Goal: Task Accomplishment & Management: Complete application form

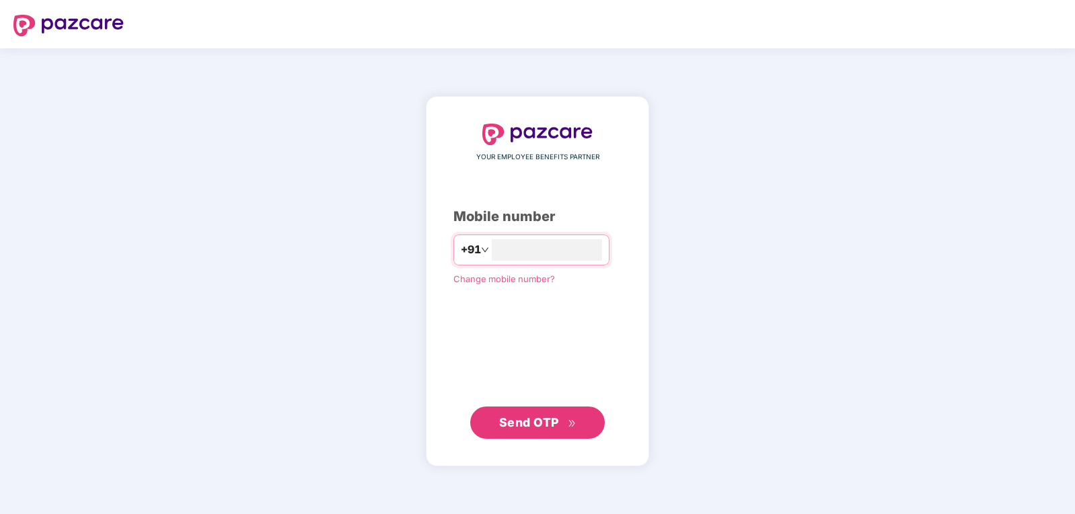
type input "**********"
click at [535, 428] on span "Send OTP" at bounding box center [529, 423] width 60 height 14
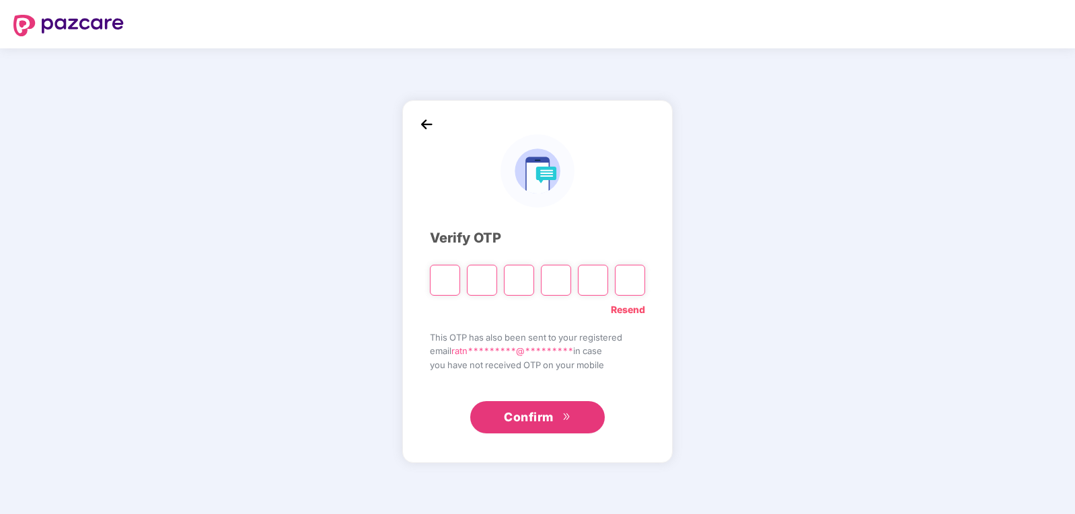
type input "*"
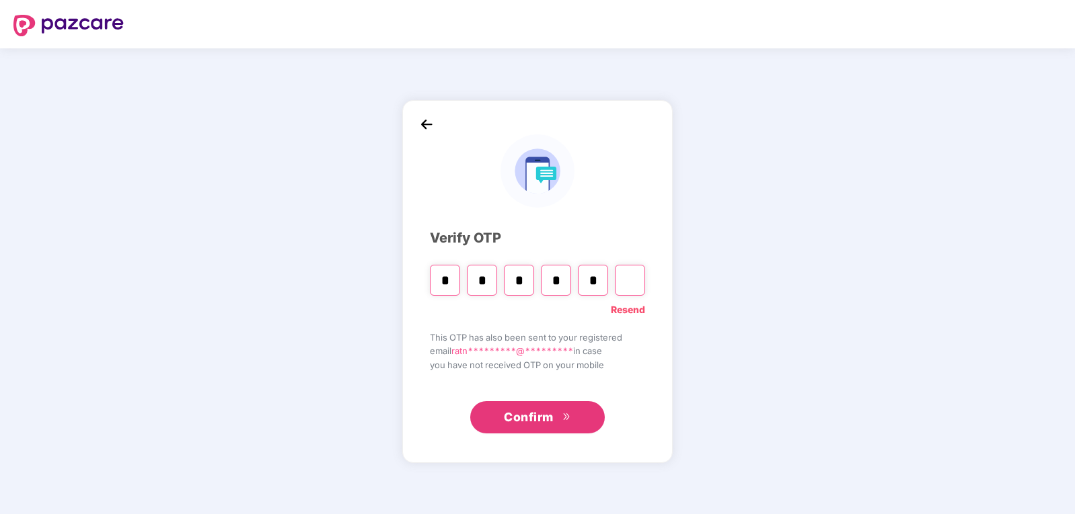
type input "*"
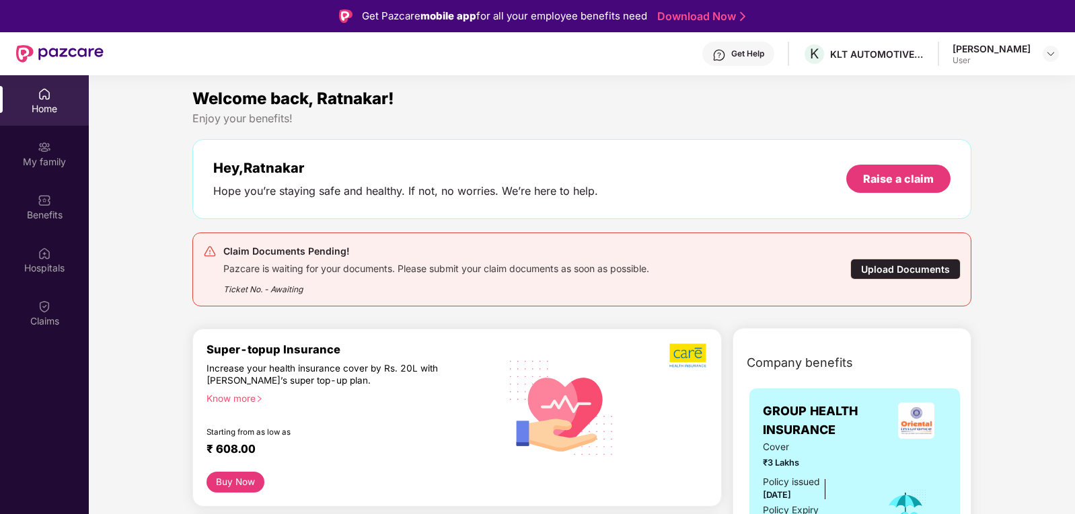
click at [900, 266] on div "Upload Documents" at bounding box center [905, 269] width 110 height 21
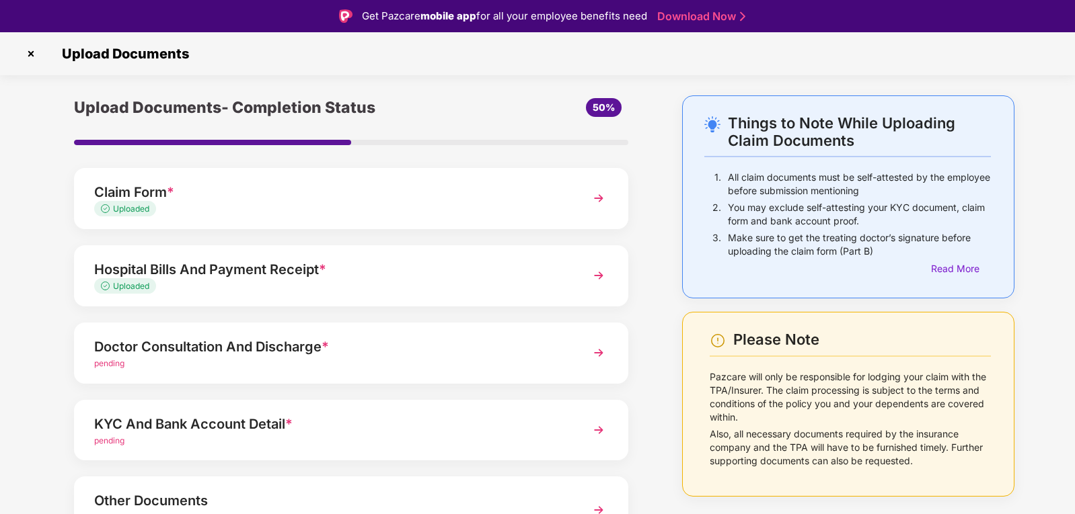
scroll to position [67, 0]
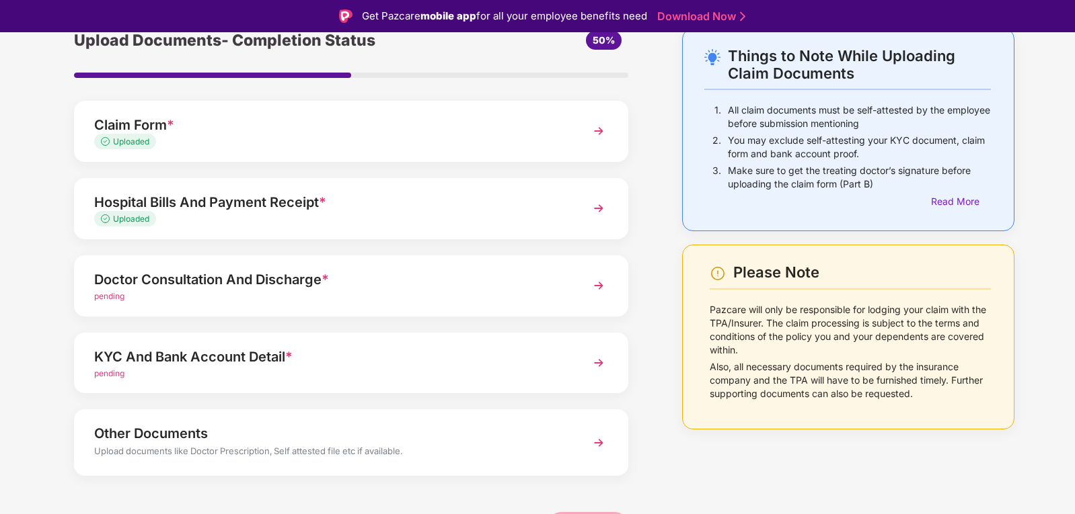
click at [428, 284] on div "Doctor Consultation And Discharge *" at bounding box center [329, 280] width 471 height 22
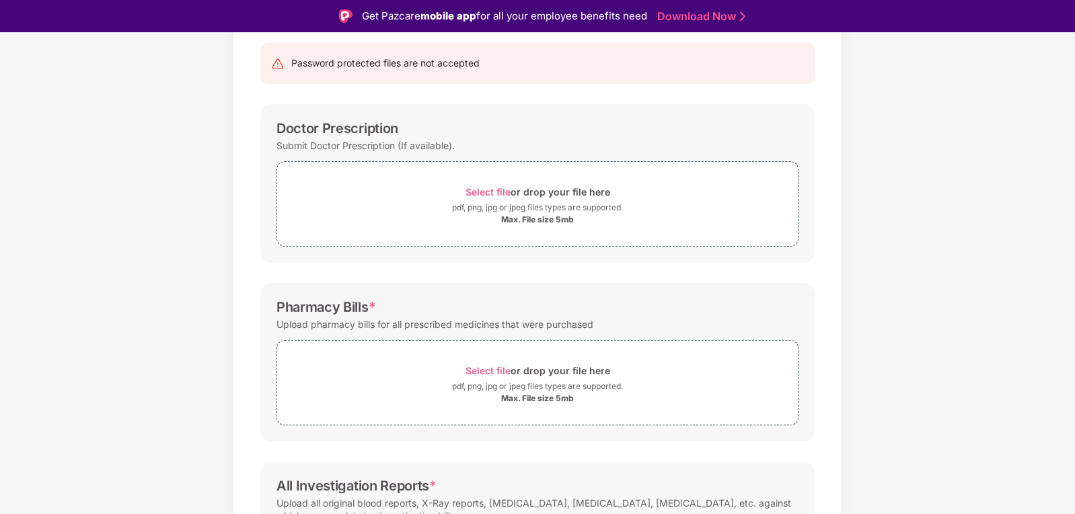
scroll to position [67, 0]
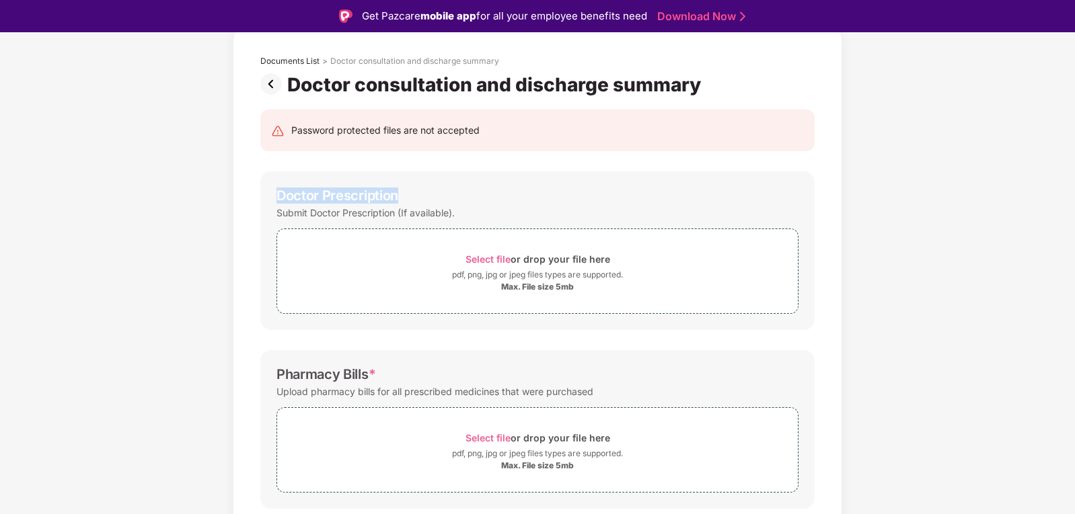
drag, startPoint x: 278, startPoint y: 200, endPoint x: 397, endPoint y: 197, distance: 119.1
click at [397, 197] on div "Doctor Prescription" at bounding box center [337, 196] width 122 height 16
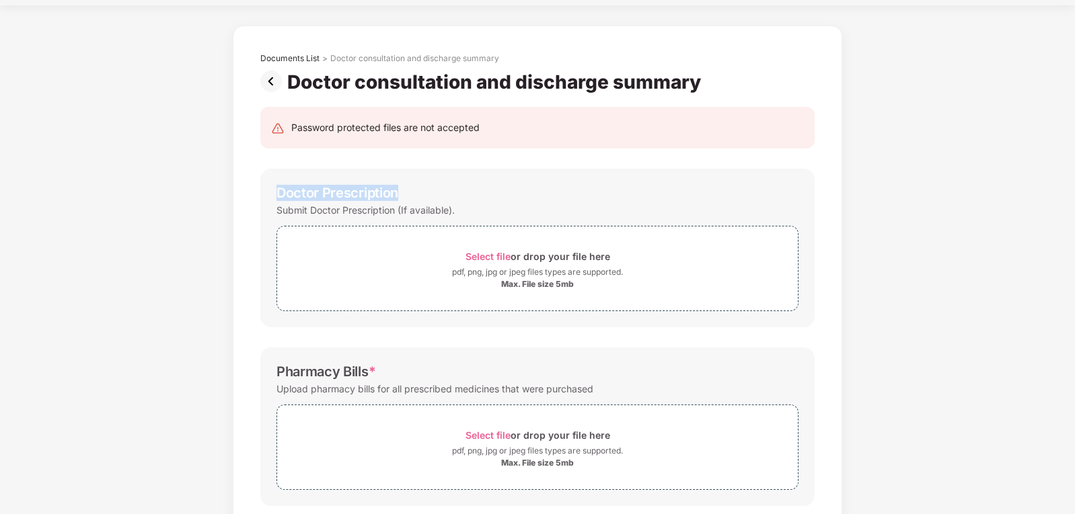
scroll to position [0, 0]
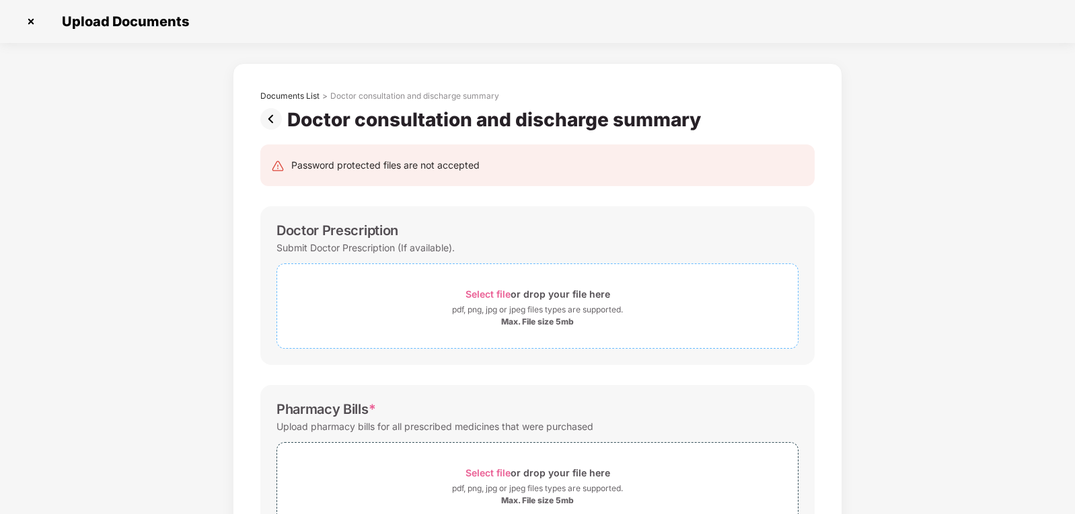
click at [485, 292] on span "Select file" at bounding box center [487, 293] width 45 height 11
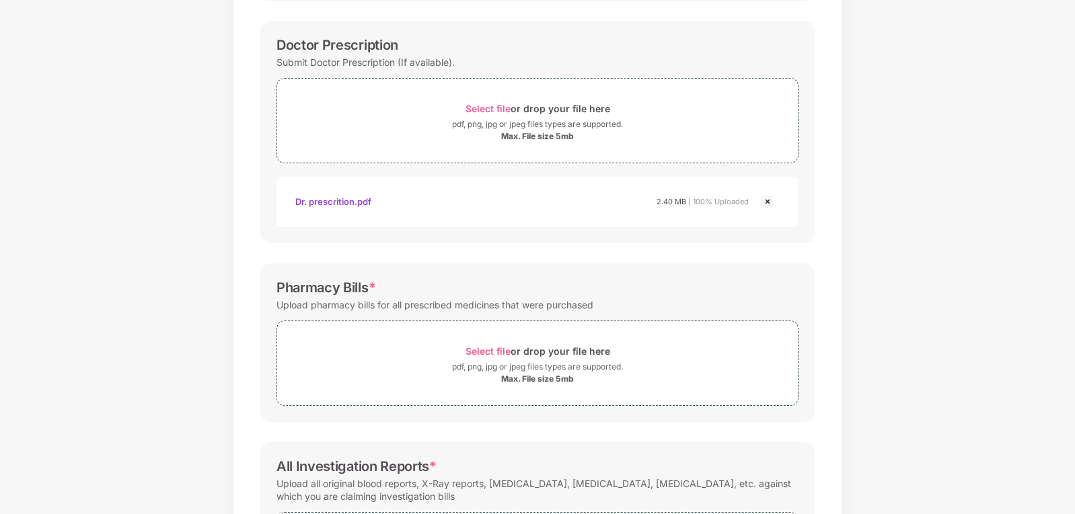
scroll to position [202, 0]
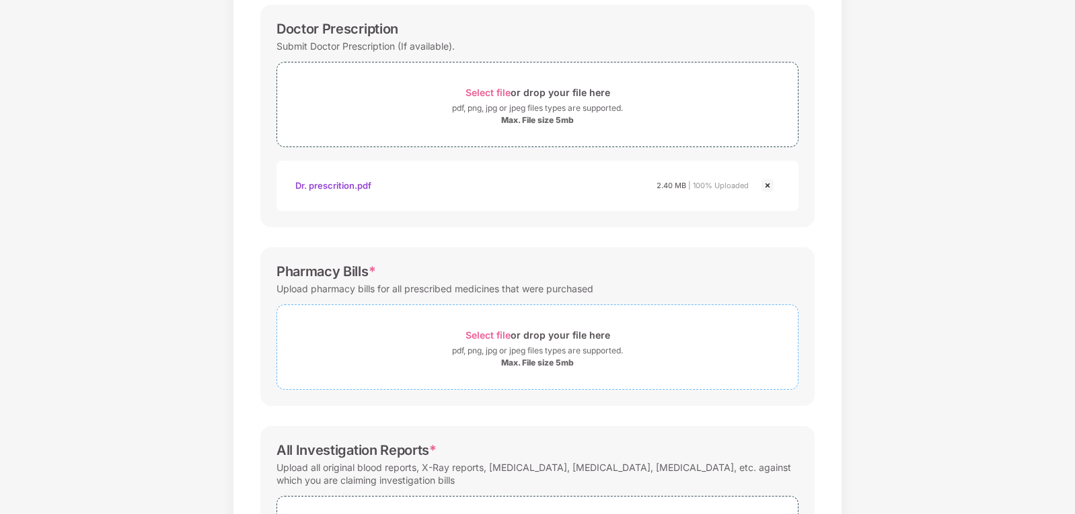
click at [485, 337] on span "Select file" at bounding box center [487, 334] width 45 height 11
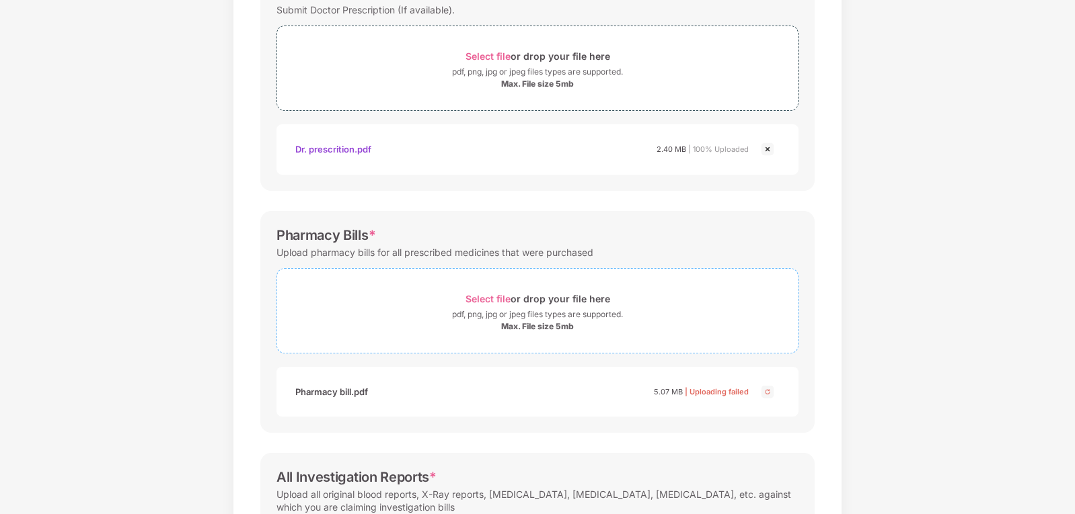
scroll to position [269, 0]
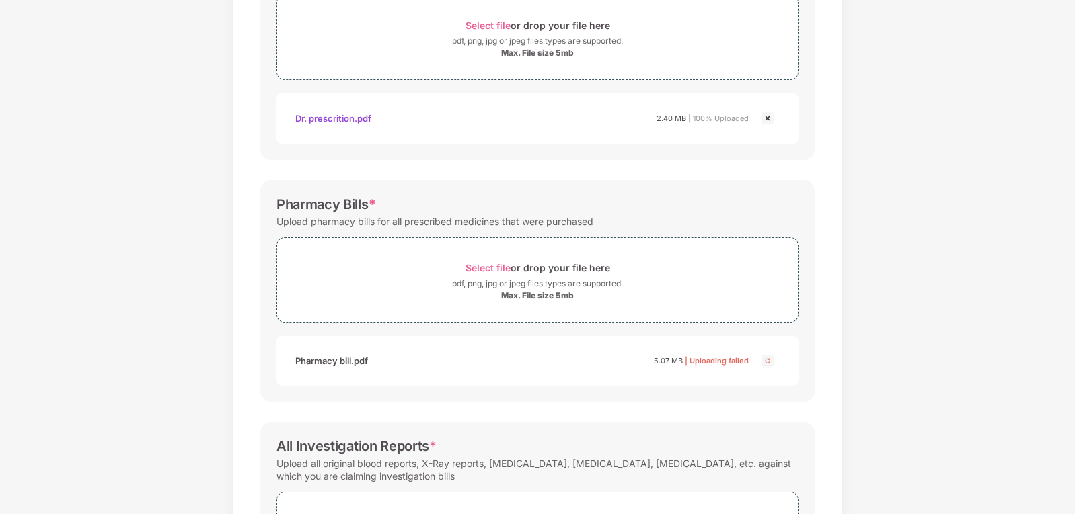
click at [773, 362] on img at bounding box center [767, 361] width 16 height 16
click at [482, 266] on span "Select file" at bounding box center [487, 267] width 45 height 11
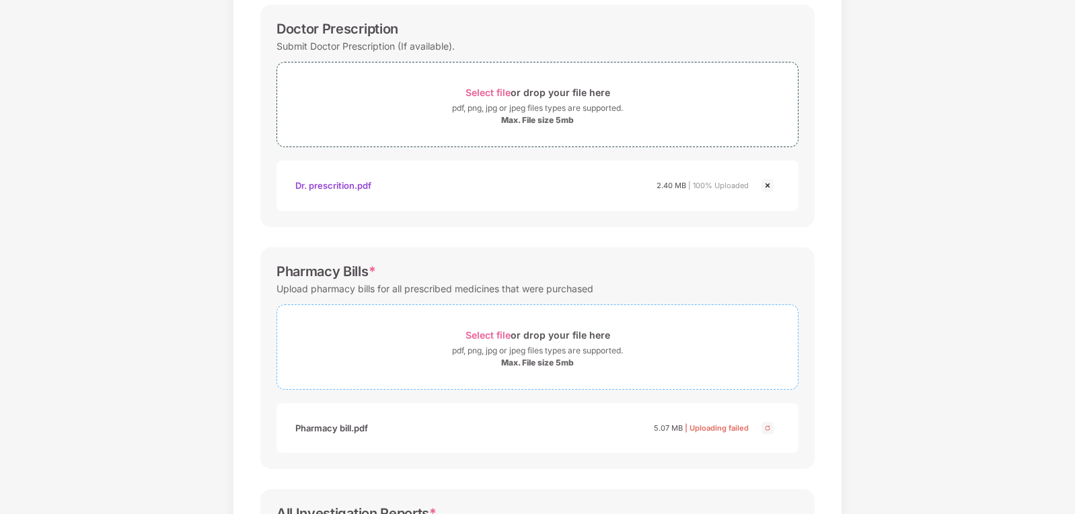
click at [483, 334] on span "Select file" at bounding box center [487, 334] width 45 height 11
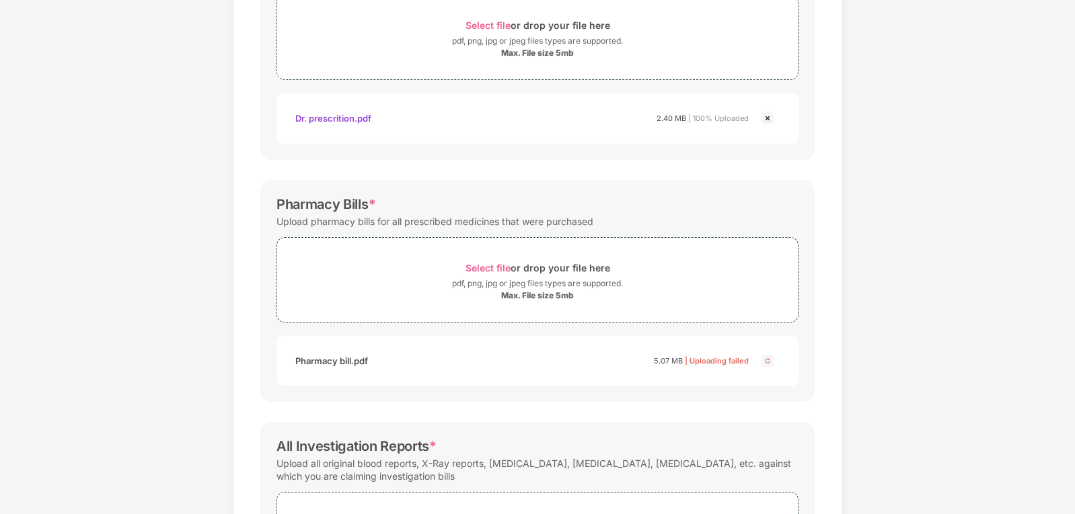
click at [765, 363] on img at bounding box center [767, 361] width 16 height 16
click at [702, 364] on span "| Uploading failed" at bounding box center [717, 360] width 64 height 9
